Goal: Task Accomplishment & Management: Manage account settings

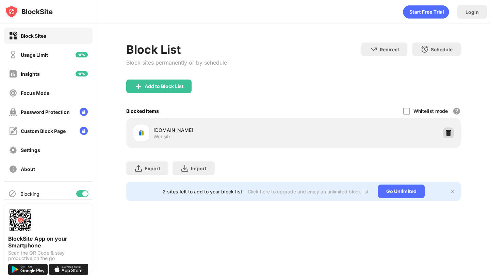
click at [446, 133] on img at bounding box center [448, 133] width 7 height 7
